Goal: Task Accomplishment & Management: Complete application form

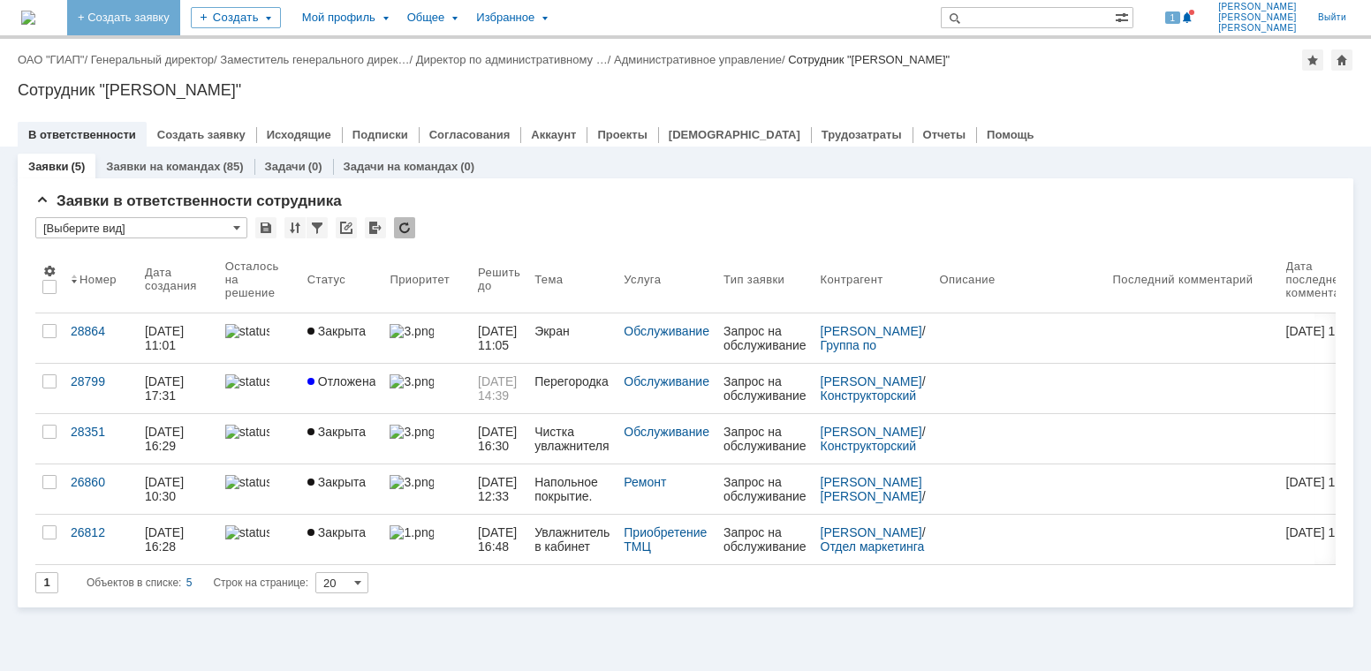
click at [180, 18] on link "+ Создать заявку" at bounding box center [123, 17] width 113 height 35
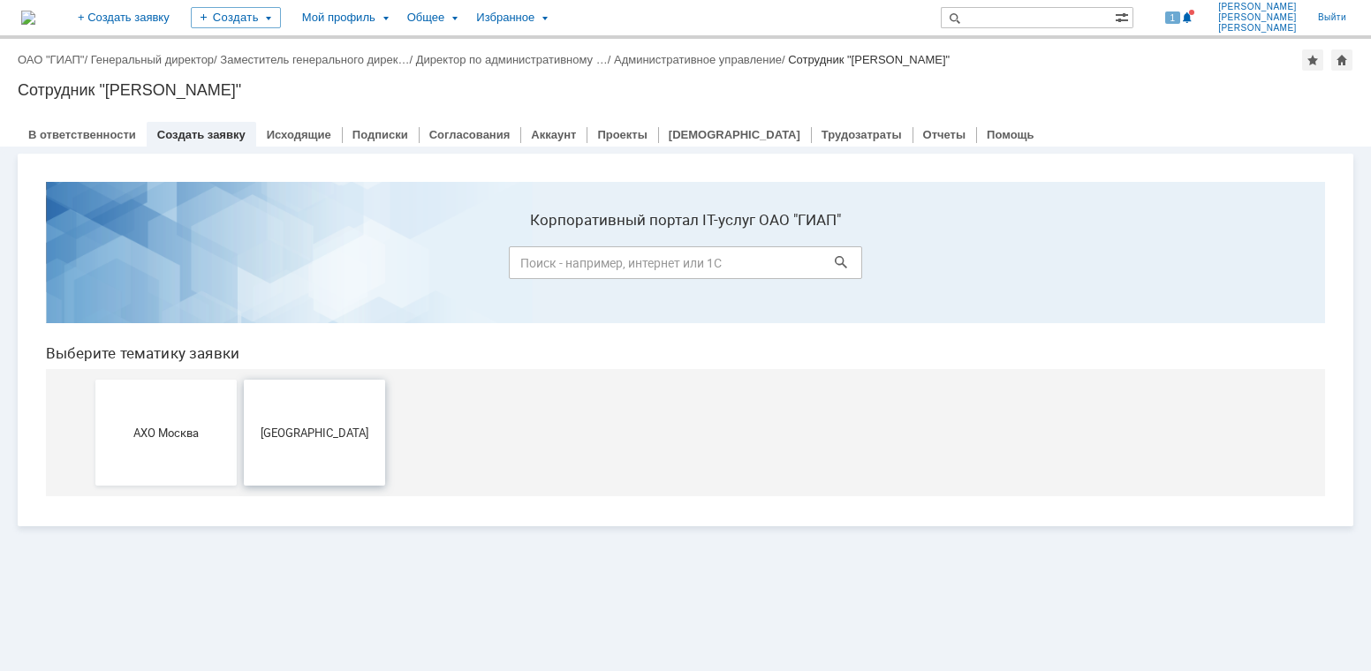
click at [318, 438] on span "[GEOGRAPHIC_DATA]" at bounding box center [314, 432] width 131 height 13
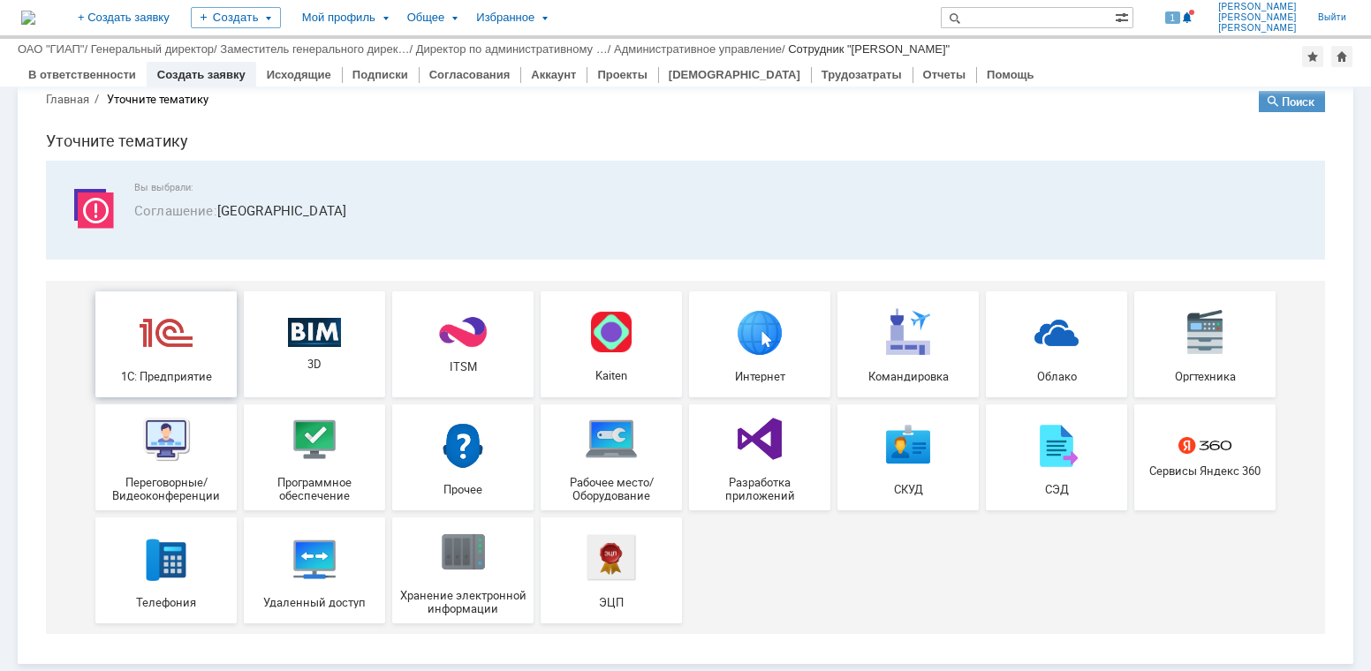
scroll to position [32, 0]
click at [149, 312] on img at bounding box center [166, 332] width 53 height 53
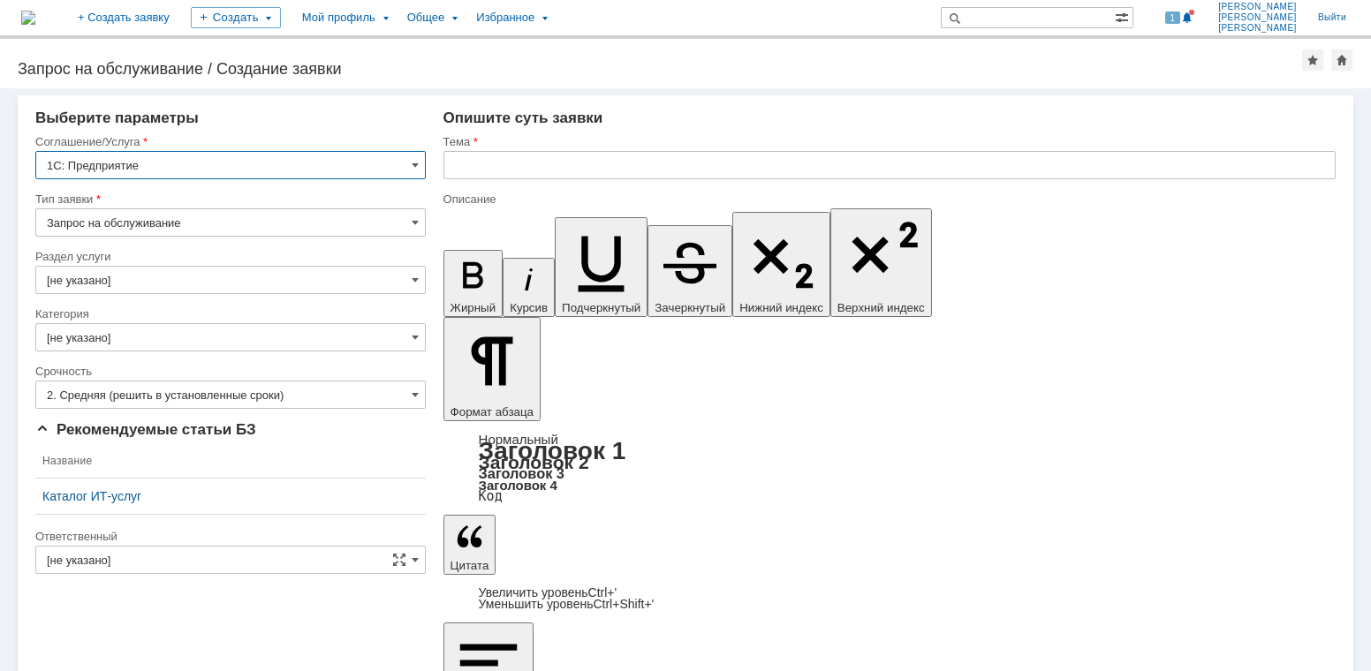
click at [460, 163] on input "text" at bounding box center [889, 165] width 892 height 28
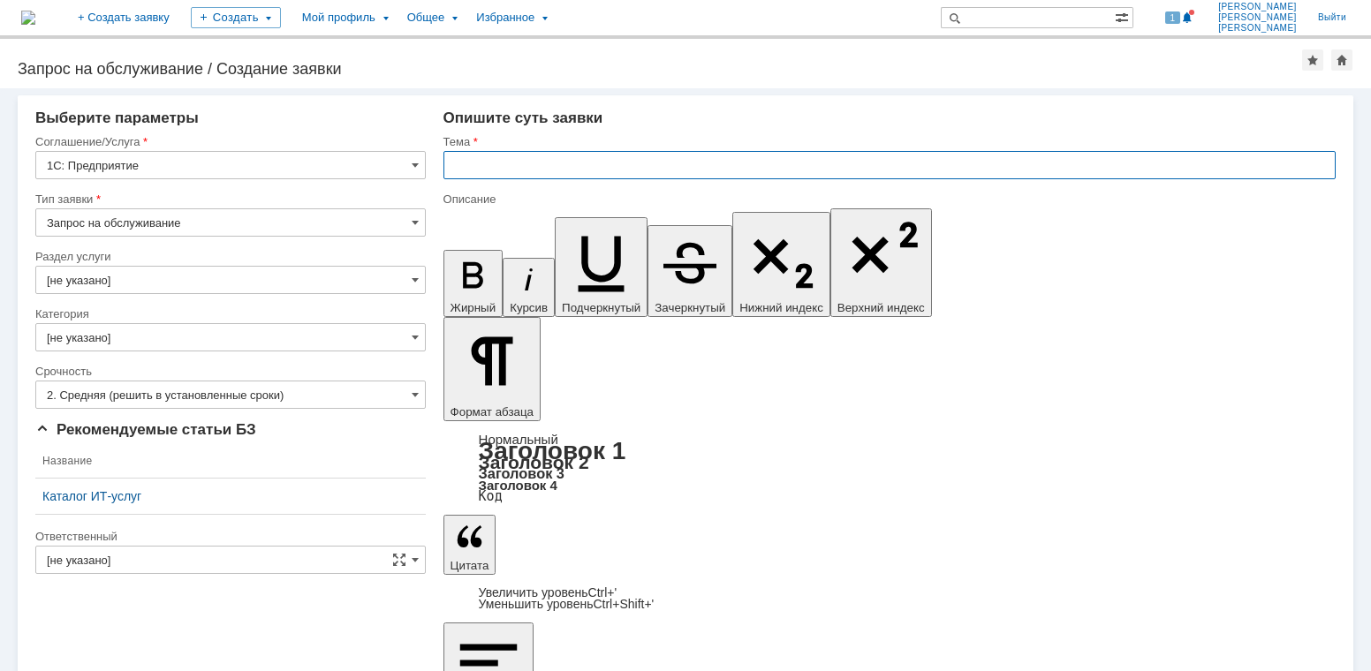
type input "Y"
type input "Не могу войти в СУРВ"
